Goal: Information Seeking & Learning: Find specific page/section

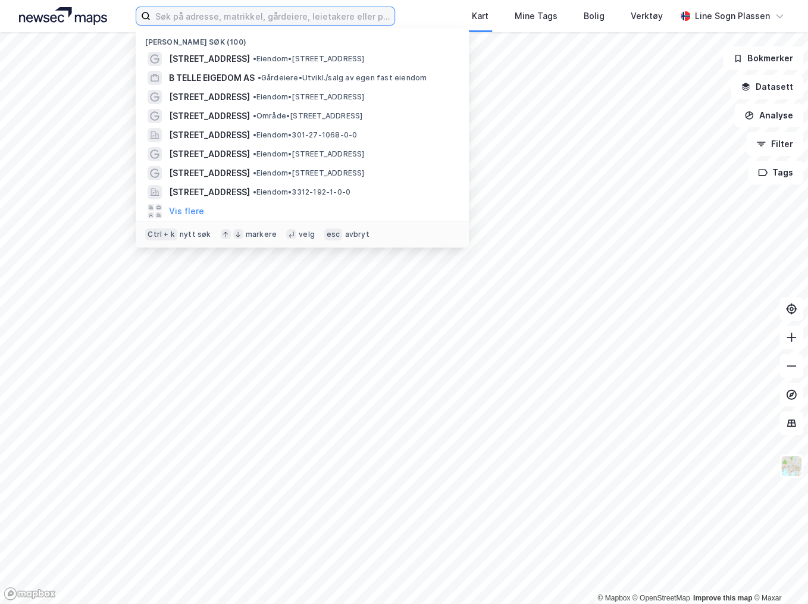
click at [202, 15] on input at bounding box center [272, 16] width 244 height 18
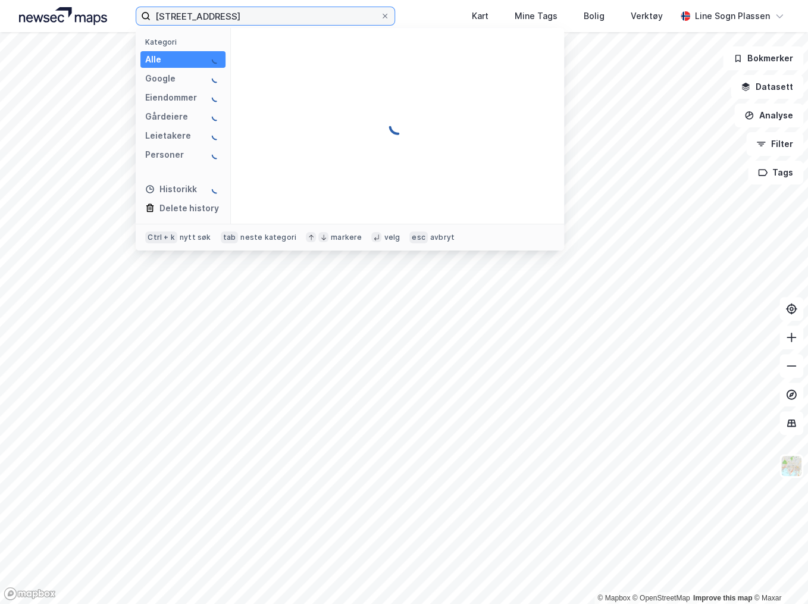
type input "[STREET_ADDRESS]"
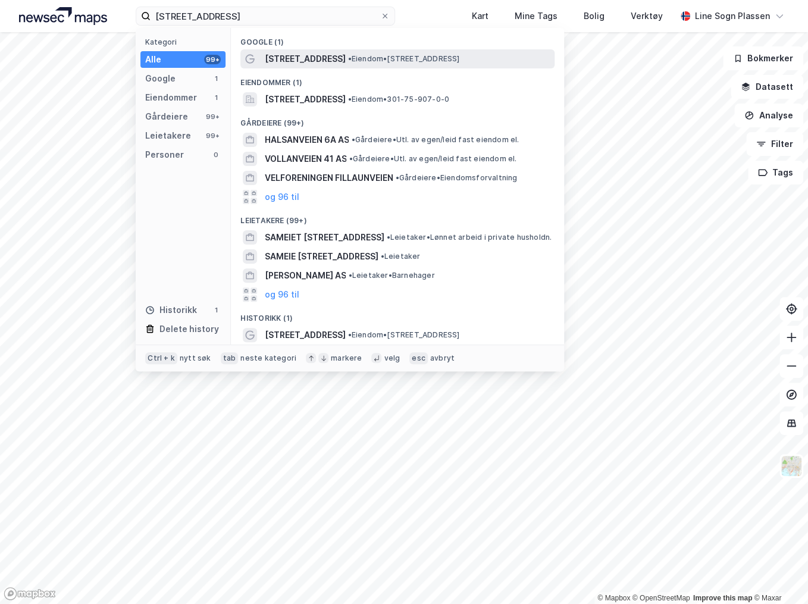
click at [389, 62] on span "• Eiendom • [STREET_ADDRESS]" at bounding box center [403, 59] width 112 height 10
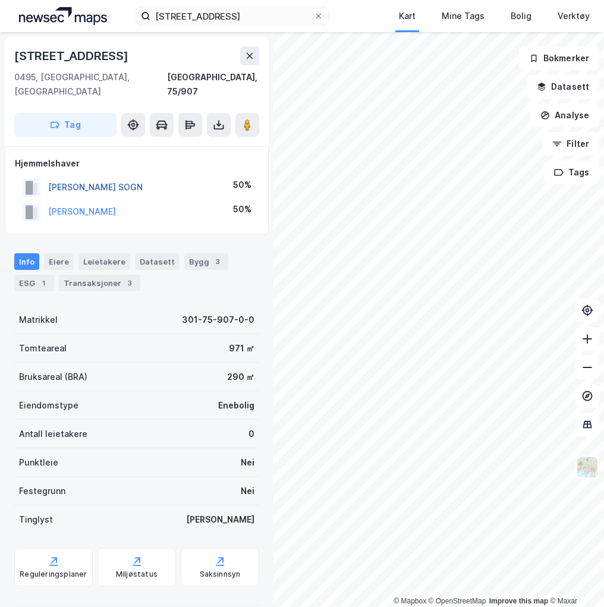
click at [0, 0] on button "[PERSON_NAME] SOGN" at bounding box center [0, 0] width 0 height 0
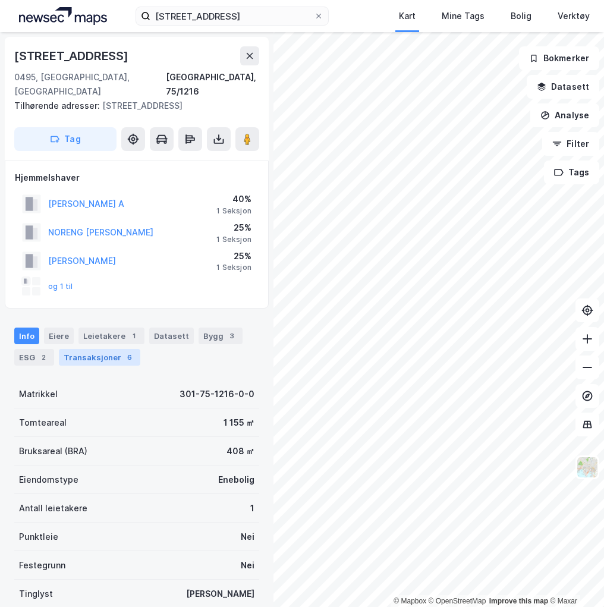
click at [101, 349] on div "Transaksjoner 6" at bounding box center [99, 357] width 81 height 17
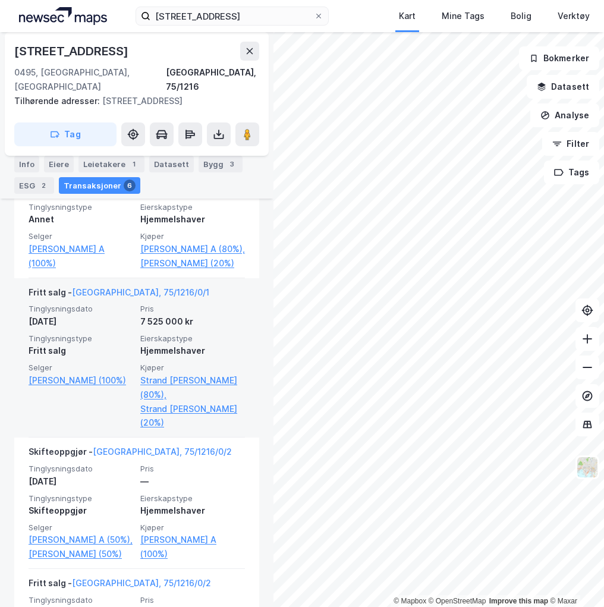
scroll to position [619, 0]
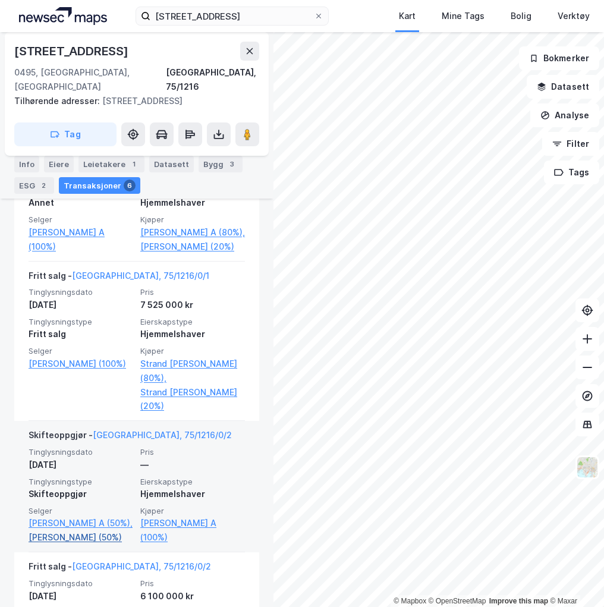
click at [99, 545] on link "[PERSON_NAME] (50%)" at bounding box center [81, 538] width 105 height 14
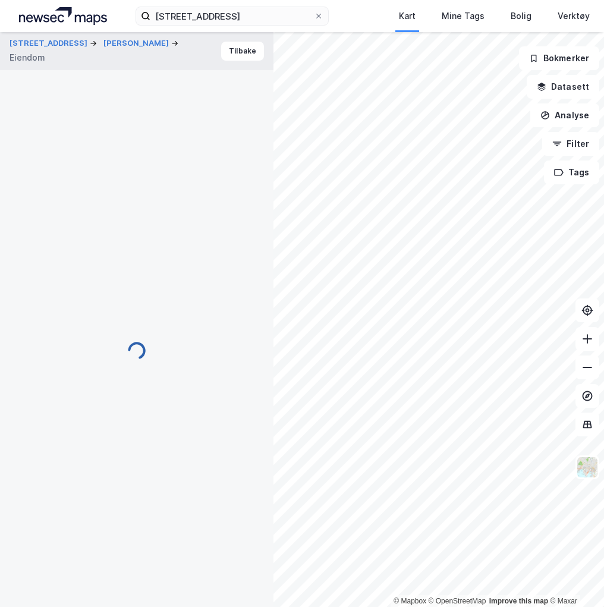
scroll to position [19, 0]
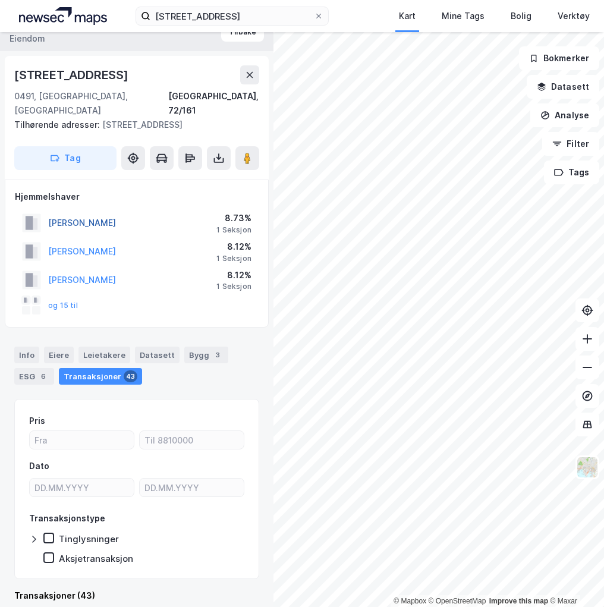
click at [0, 0] on button "[PERSON_NAME]" at bounding box center [0, 0] width 0 height 0
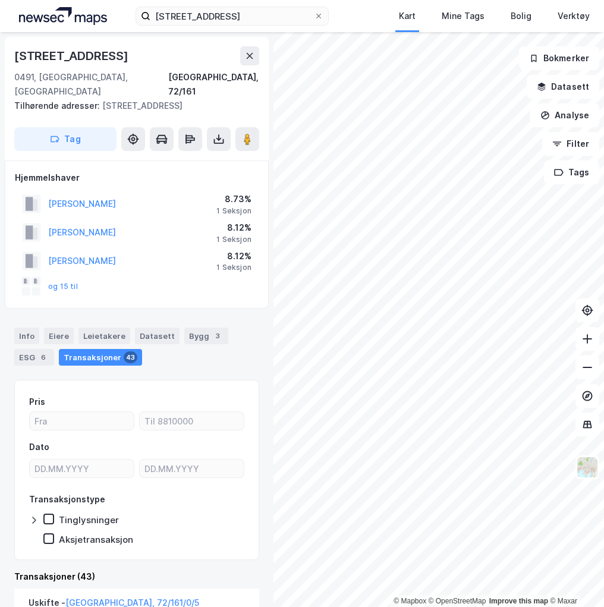
click at [84, 349] on div "Transaksjoner 43" at bounding box center [100, 357] width 83 height 17
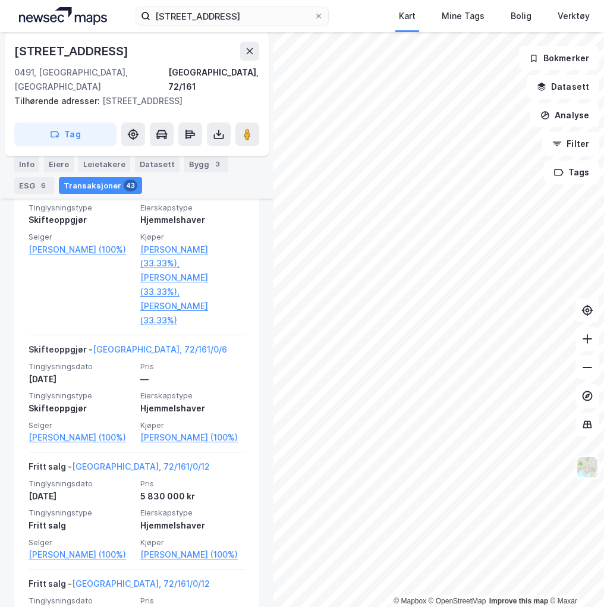
scroll to position [1808, 0]
